Goal: Task Accomplishment & Management: Use online tool/utility

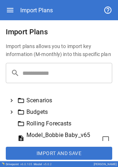
scroll to position [4, 0]
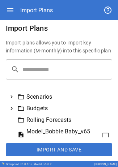
click at [13, 97] on icon at bounding box center [11, 97] width 6 height 6
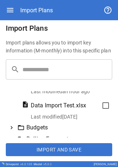
scroll to position [192, 0]
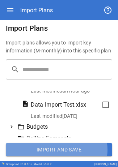
click at [55, 149] on button "Import and Save" at bounding box center [59, 149] width 106 height 13
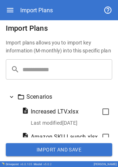
scroll to position [0, 0]
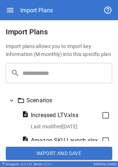
click at [13, 98] on icon at bounding box center [11, 100] width 6 height 6
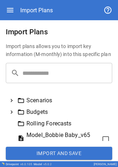
click at [11, 101] on icon at bounding box center [11, 100] width 6 height 6
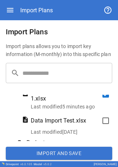
scroll to position [181, 0]
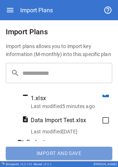
click at [66, 154] on button "Import and Save" at bounding box center [59, 153] width 106 height 13
